Goal: Task Accomplishment & Management: Use online tool/utility

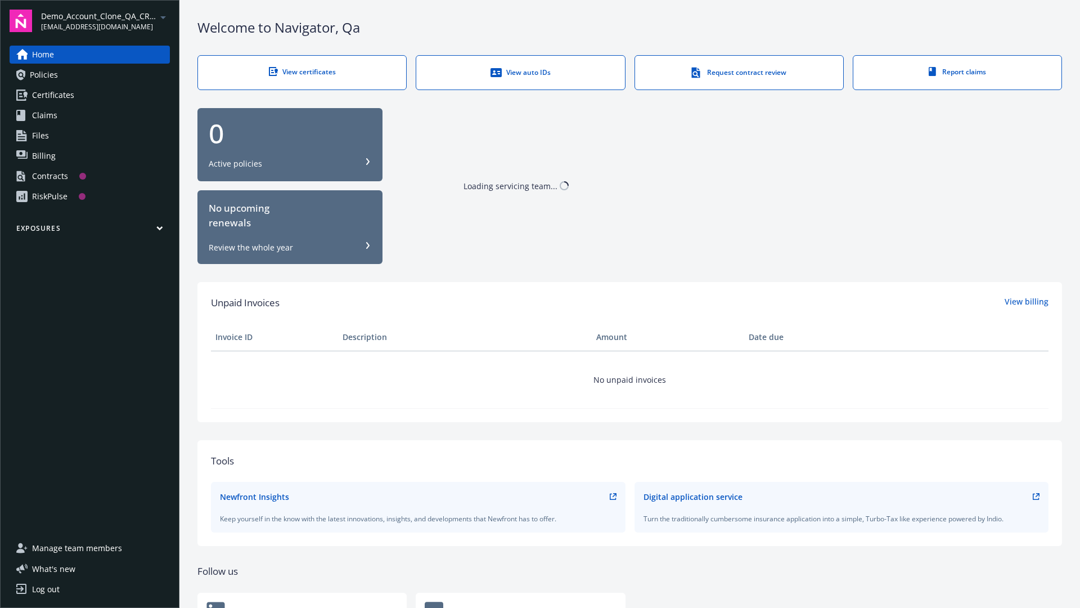
click at [105, 21] on span "Demo_Account_Clone_QA_CR_Tests_Prospect" at bounding box center [98, 16] width 115 height 12
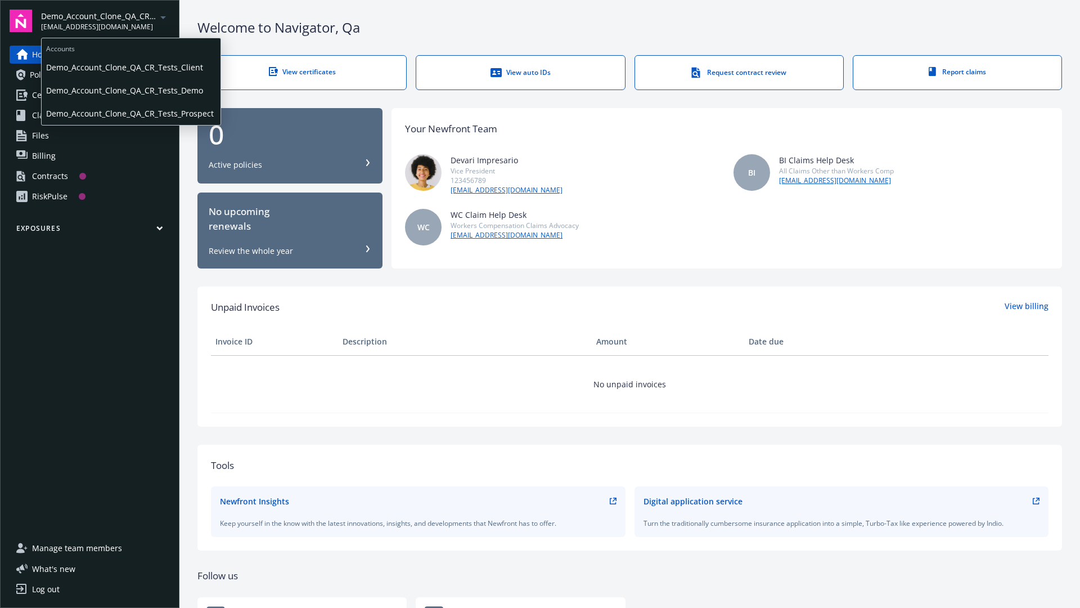
click at [130, 67] on span "Demo_Account_Clone_QA_CR_Tests_Client" at bounding box center [131, 67] width 170 height 23
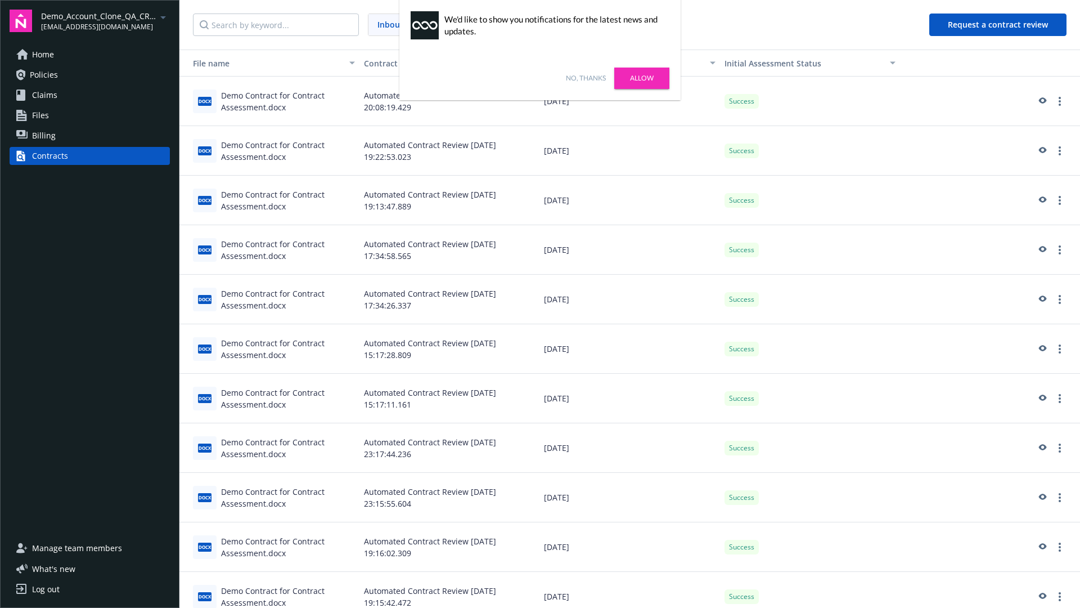
click at [586, 78] on link "No, thanks" at bounding box center [586, 78] width 40 height 10
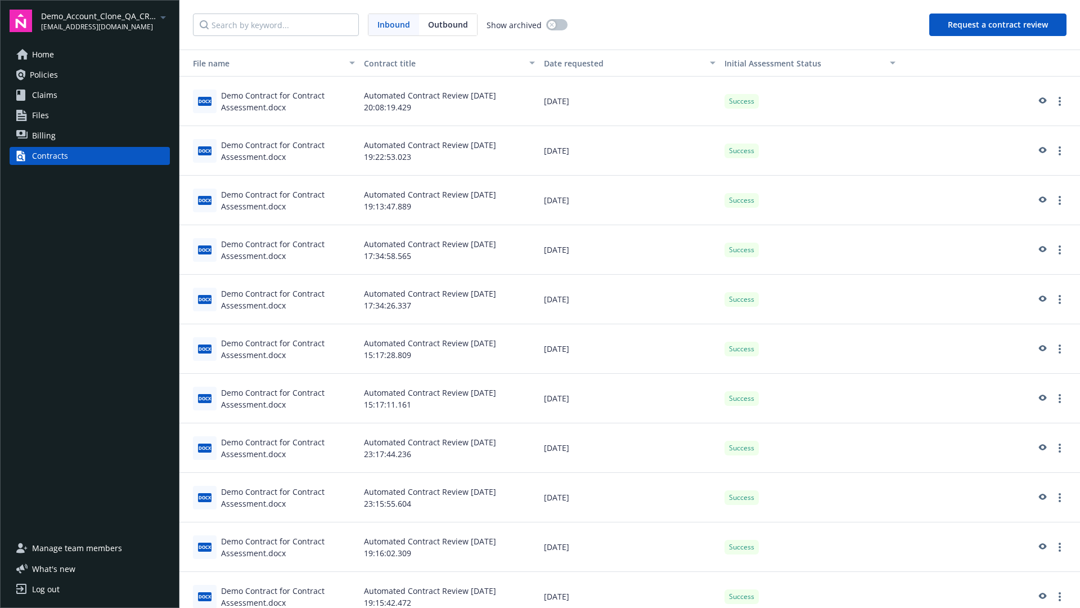
click at [999, 25] on button "Request a contract review" at bounding box center [998, 25] width 137 height 23
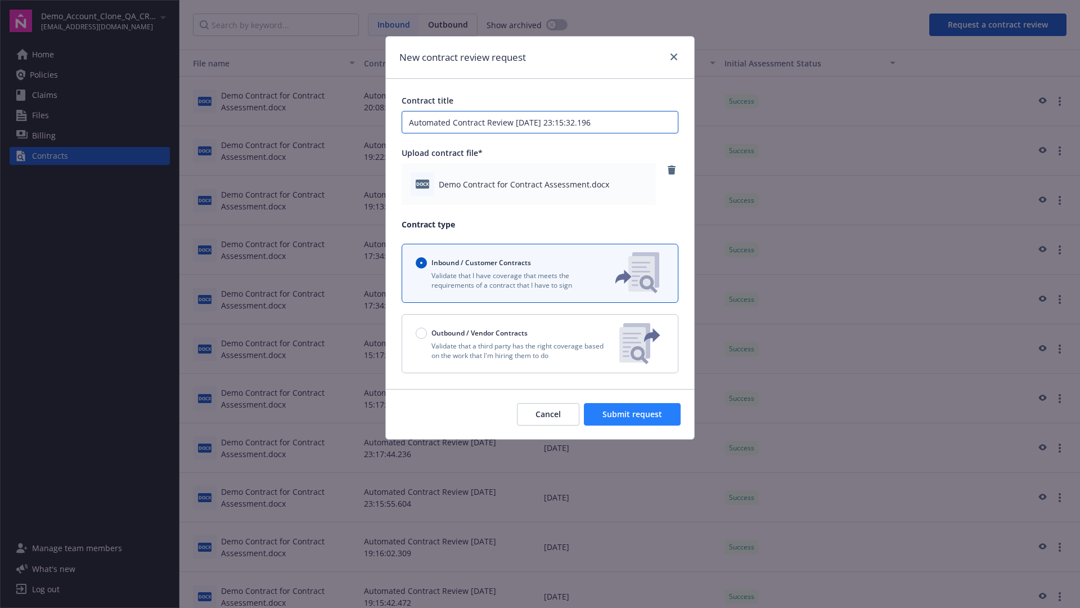
type input "Automated Contract Review [DATE] 23:15:32.196"
click at [633, 414] on span "Submit request" at bounding box center [633, 414] width 60 height 11
